Goal: Obtain resource: Obtain resource

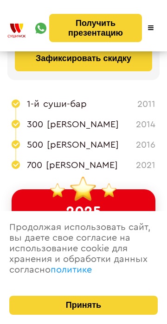
scroll to position [131, 0]
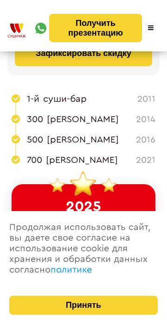
click at [76, 307] on button "Принять" at bounding box center [83, 305] width 148 height 19
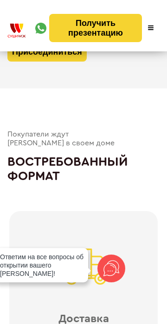
scroll to position [1867, 0]
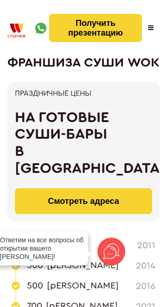
click at [151, 28] on span at bounding box center [151, 27] width 6 height 1
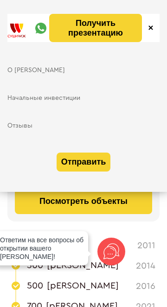
click at [48, 214] on link "Посмотреть объекты" at bounding box center [83, 201] width 137 height 26
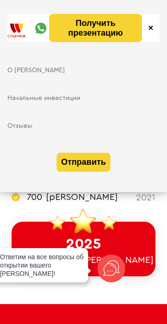
scroll to position [114, 0]
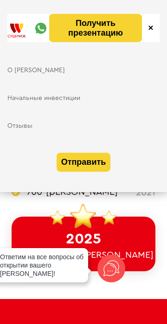
click at [151, 28] on span at bounding box center [150, 27] width 5 height 5
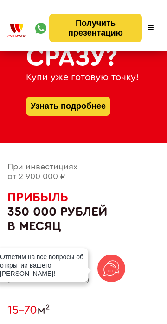
scroll to position [504, 0]
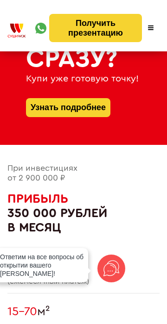
click at [33, 113] on link "Узнать подробнее" at bounding box center [68, 108] width 75 height 10
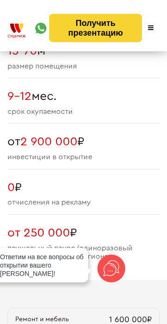
scroll to position [737, 0]
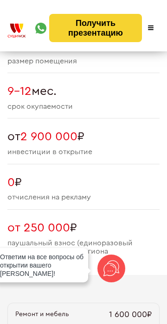
click at [14, 35] on img at bounding box center [16, 31] width 19 height 14
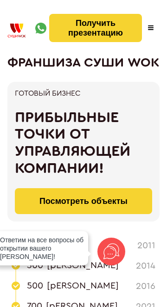
click at [151, 26] on span at bounding box center [151, 25] width 6 height 1
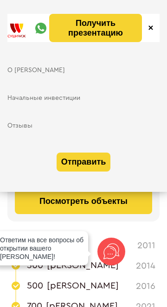
click at [56, 67] on link "О [PERSON_NAME]" at bounding box center [83, 70] width 152 height 7
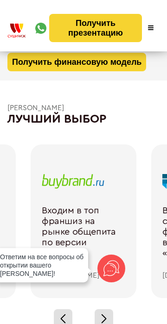
scroll to position [1330, 0]
click at [21, 72] on button "Получить финансовую модель" at bounding box center [76, 62] width 138 height 19
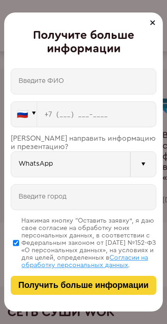
scroll to position [1409, 0]
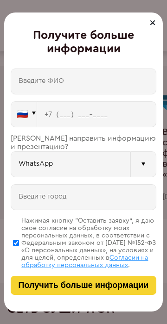
click at [93, 69] on input "text" at bounding box center [83, 82] width 145 height 26
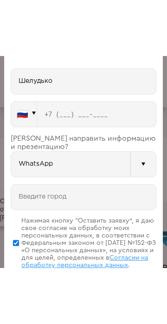
scroll to position [1347, 0]
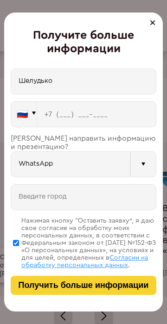
click at [118, 75] on input "Шелудько" at bounding box center [83, 82] width 145 height 26
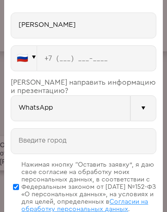
scroll to position [1248, 0]
type input "Шелудько Максим Сергеевич"
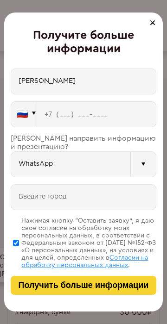
scroll to position [937, 0]
